Goal: Transaction & Acquisition: Purchase product/service

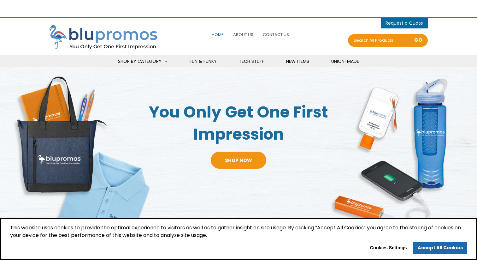
select select "Language Translate Widget"
click at [198, 64] on span "Fun & Funky" at bounding box center [203, 61] width 27 height 6
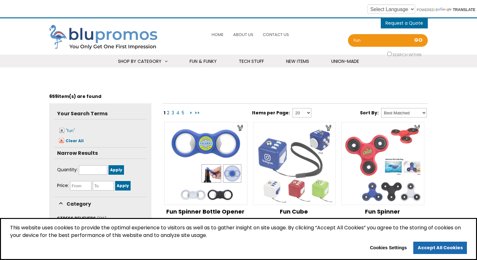
click at [208, 153] on img at bounding box center [205, 163] width 83 height 83
